Goal: Task Accomplishment & Management: Manage account settings

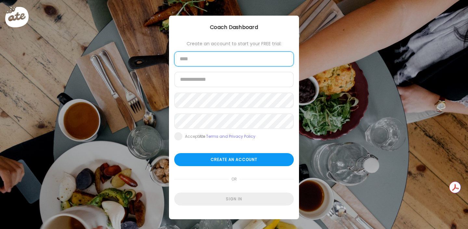
click at [240, 57] on input "text" at bounding box center [234, 58] width 120 height 15
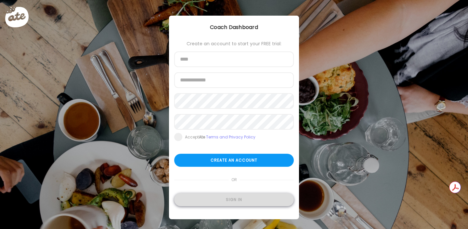
click at [233, 199] on div "Sign in" at bounding box center [234, 199] width 120 height 13
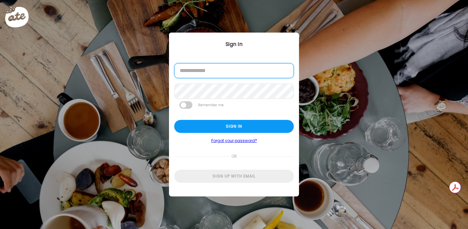
click at [223, 66] on input "email" at bounding box center [234, 70] width 120 height 15
type input "**********"
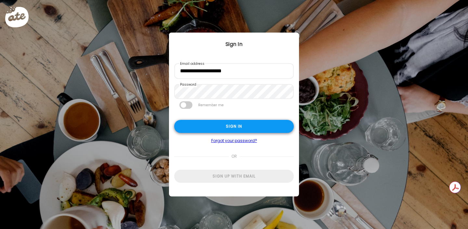
click at [235, 126] on div "Sign in" at bounding box center [234, 126] width 120 height 13
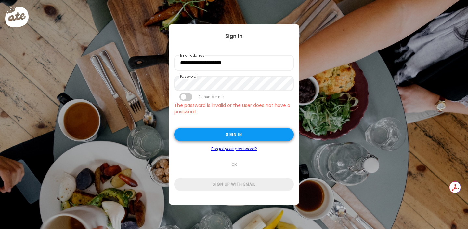
click at [236, 132] on div "Sign in" at bounding box center [234, 134] width 120 height 13
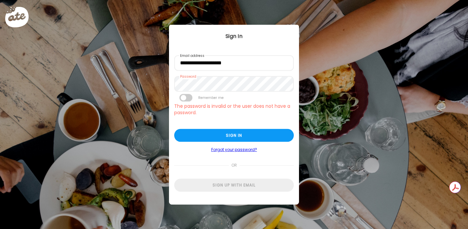
click at [243, 150] on link "Forgot your password?" at bounding box center [234, 149] width 120 height 5
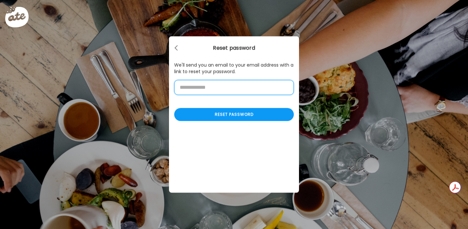
click at [233, 86] on input "email" at bounding box center [234, 87] width 120 height 15
type input "**********"
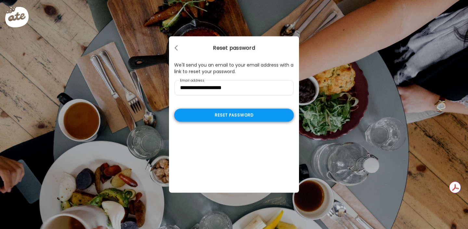
click at [232, 117] on div "Reset password" at bounding box center [234, 115] width 120 height 13
click at [236, 119] on div "Reset password" at bounding box center [234, 115] width 120 height 13
